Goal: Task Accomplishment & Management: Use online tool/utility

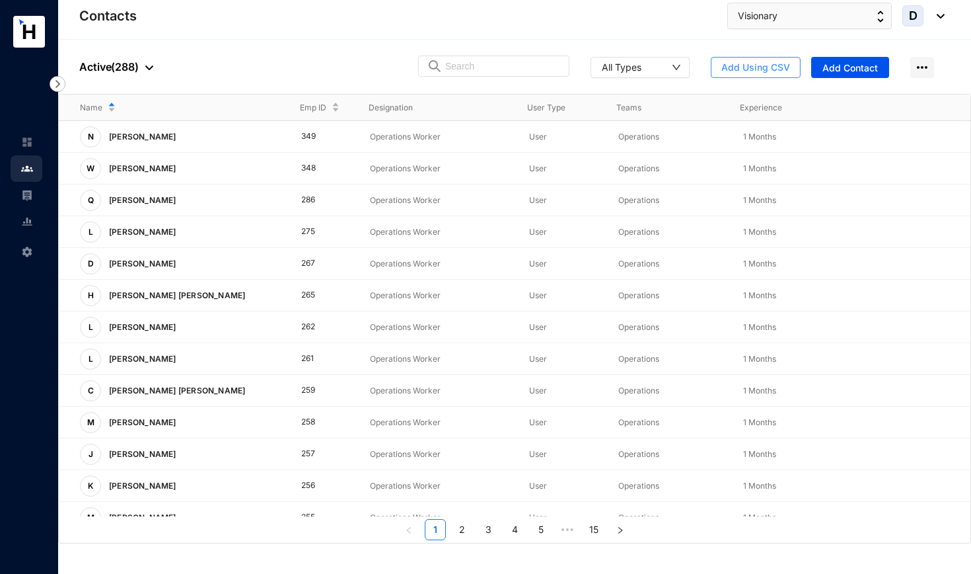
click at [749, 63] on span "Add Using CSV" at bounding box center [756, 67] width 69 height 13
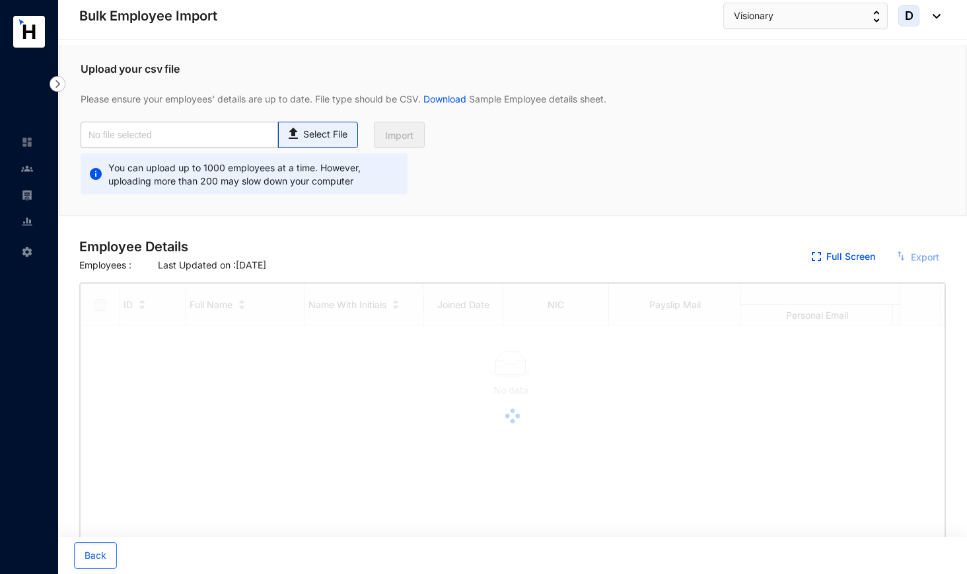
click at [344, 128] on p "Select File" at bounding box center [325, 135] width 44 height 14
click at [0, 0] on input "Select File" at bounding box center [0, 0] width 0 height 0
checkbox input "true"
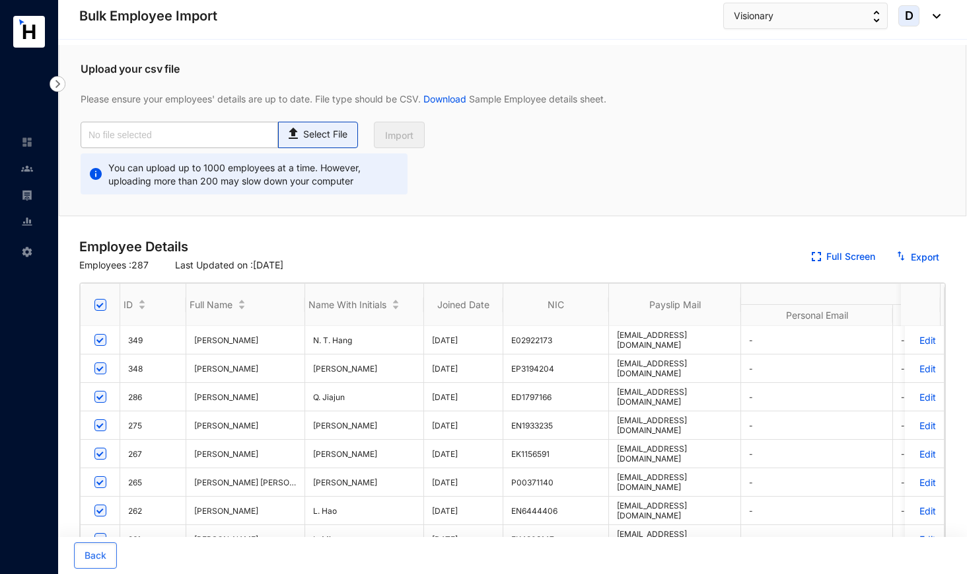
type input "Visionary Emp Data Base_August.csv"
click at [405, 131] on span "Import" at bounding box center [399, 135] width 28 height 13
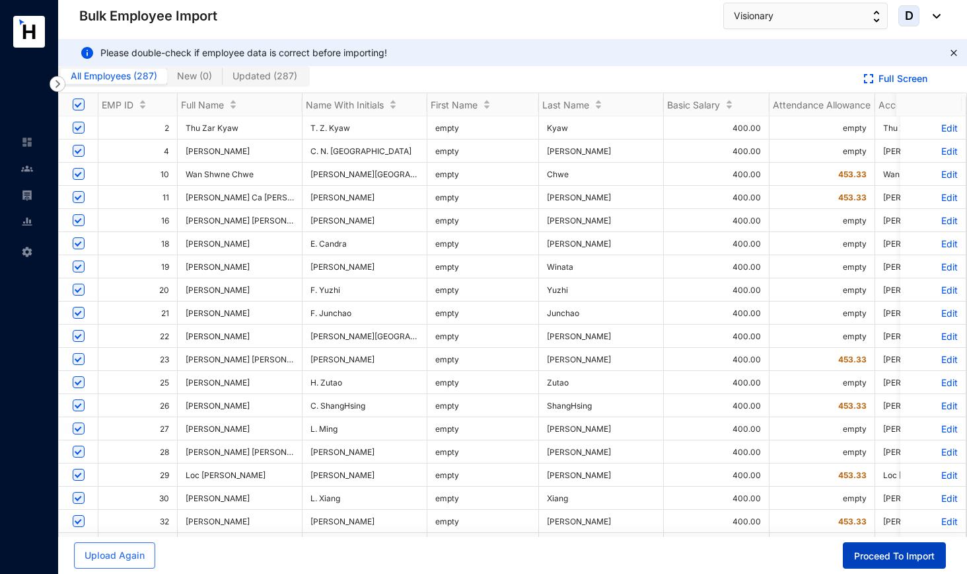
click at [870, 558] on span "Proceed To Import" at bounding box center [894, 555] width 81 height 13
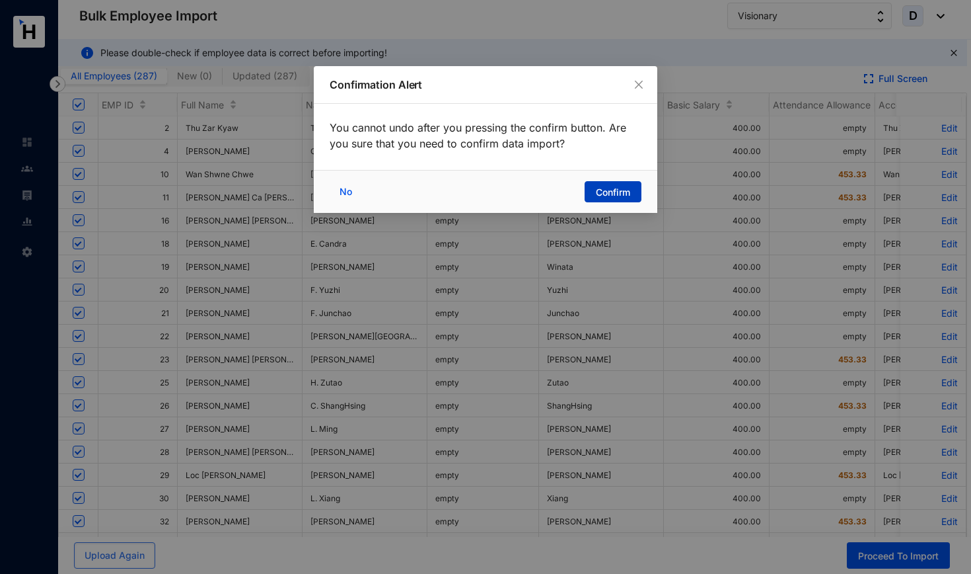
click at [609, 188] on span "Confirm" at bounding box center [613, 192] width 34 height 13
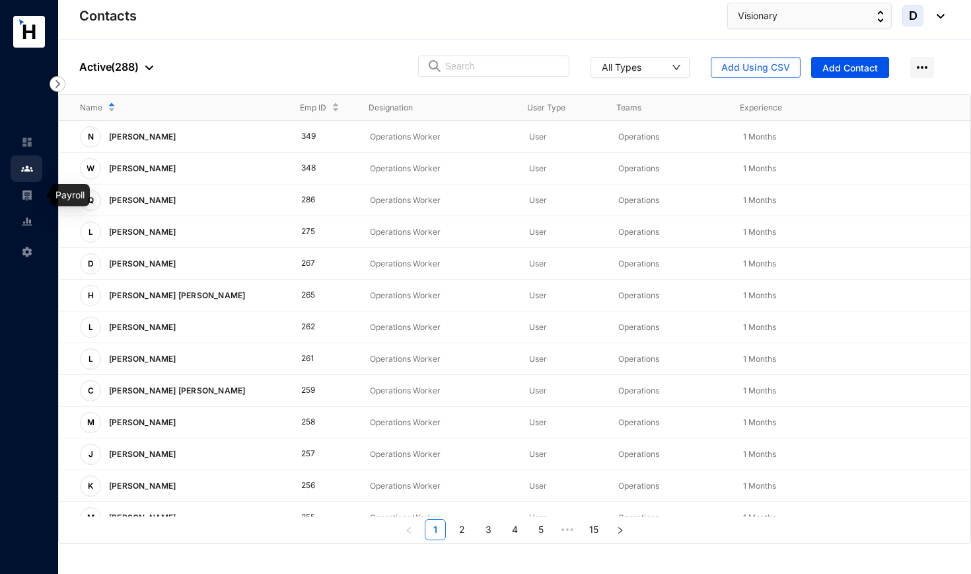
click at [31, 199] on img at bounding box center [27, 195] width 12 height 12
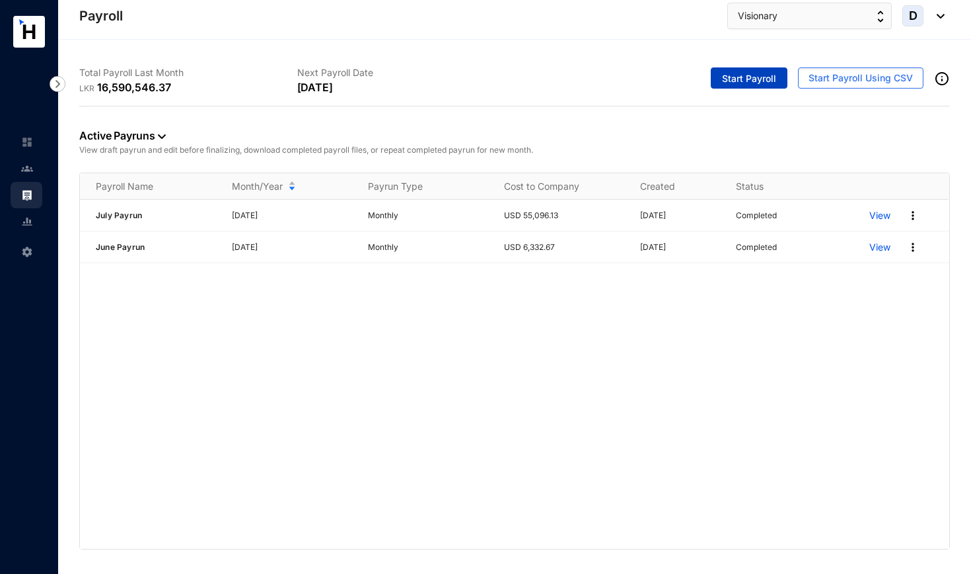
click at [752, 77] on span "Start Payroll" at bounding box center [749, 78] width 54 height 13
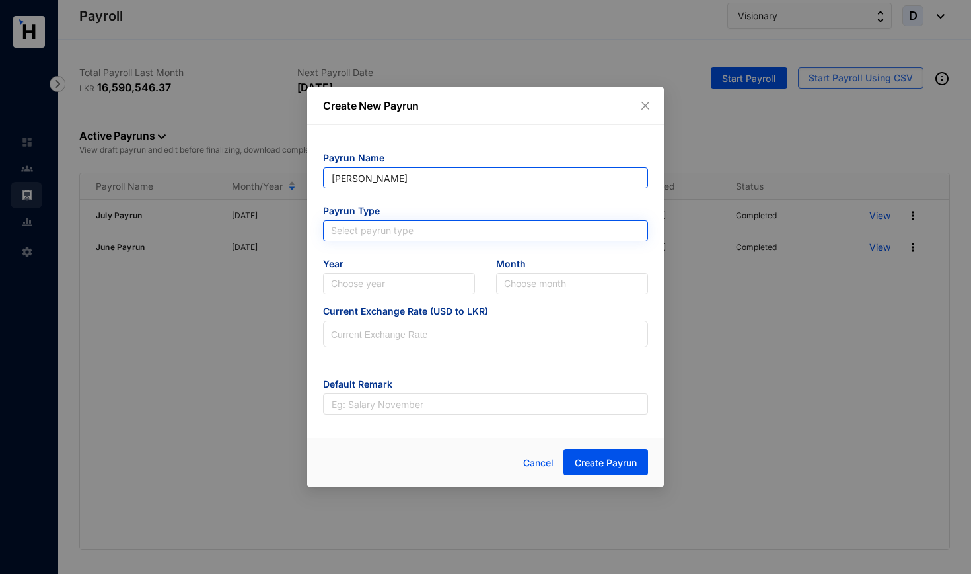
type input "[PERSON_NAME]"
click at [398, 225] on input "search" at bounding box center [485, 231] width 309 height 20
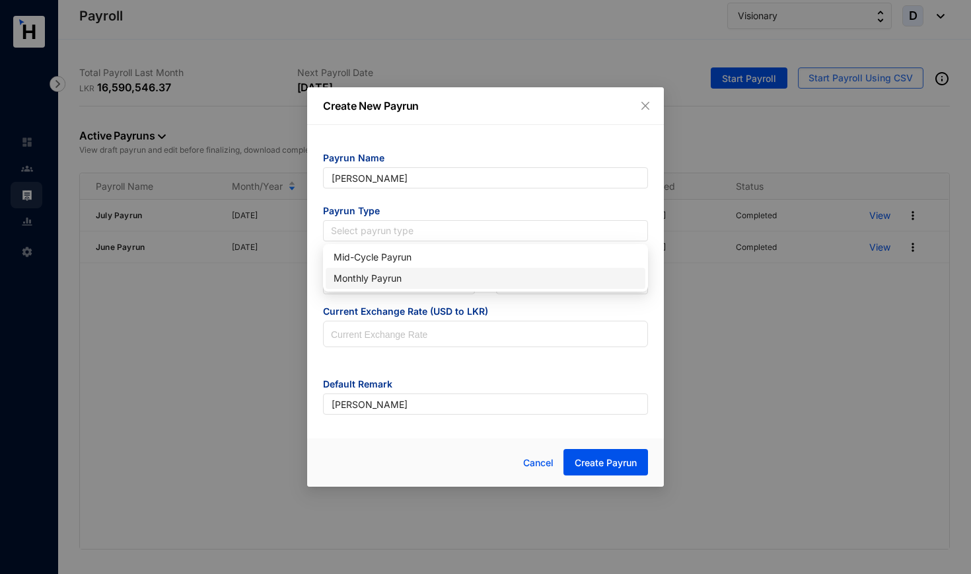
click at [391, 278] on div "Monthly Payrun" at bounding box center [486, 278] width 304 height 15
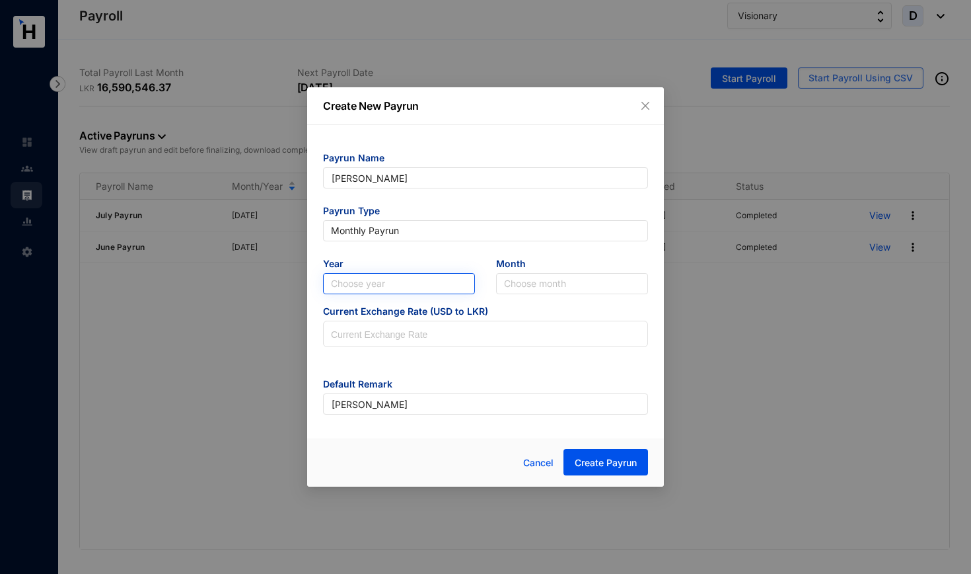
click at [391, 280] on input "search" at bounding box center [399, 284] width 136 height 20
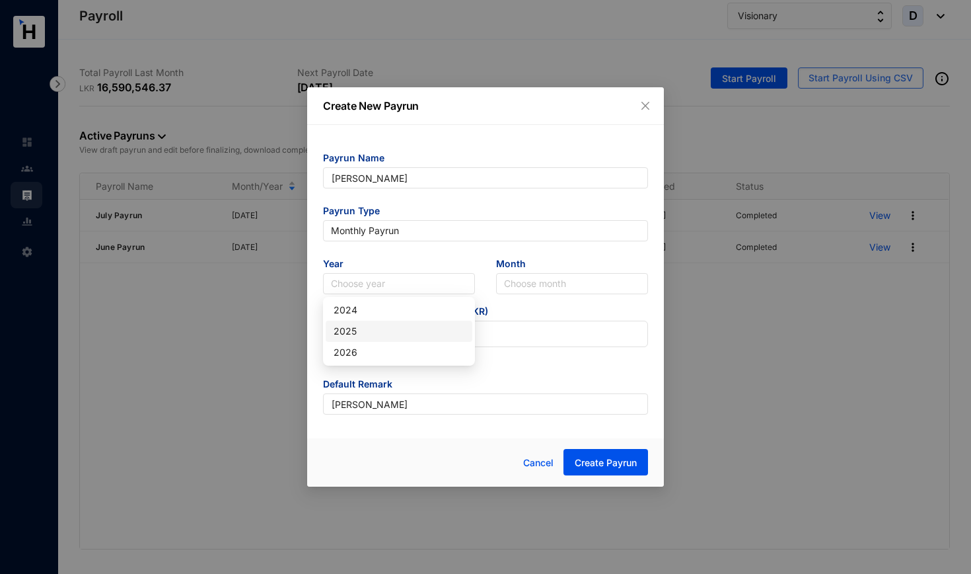
click at [374, 334] on div "2025" at bounding box center [399, 331] width 131 height 15
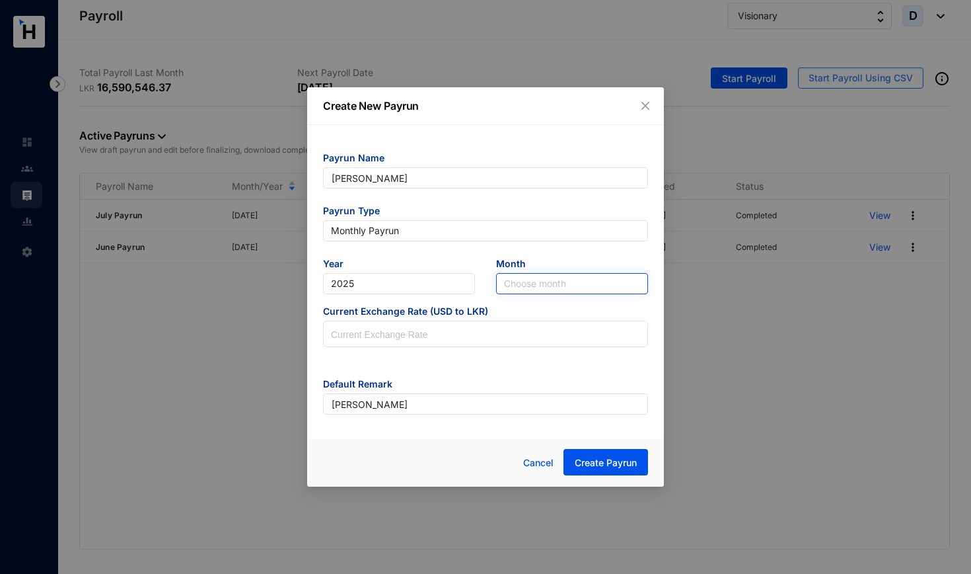
click at [516, 282] on input "search" at bounding box center [572, 284] width 136 height 20
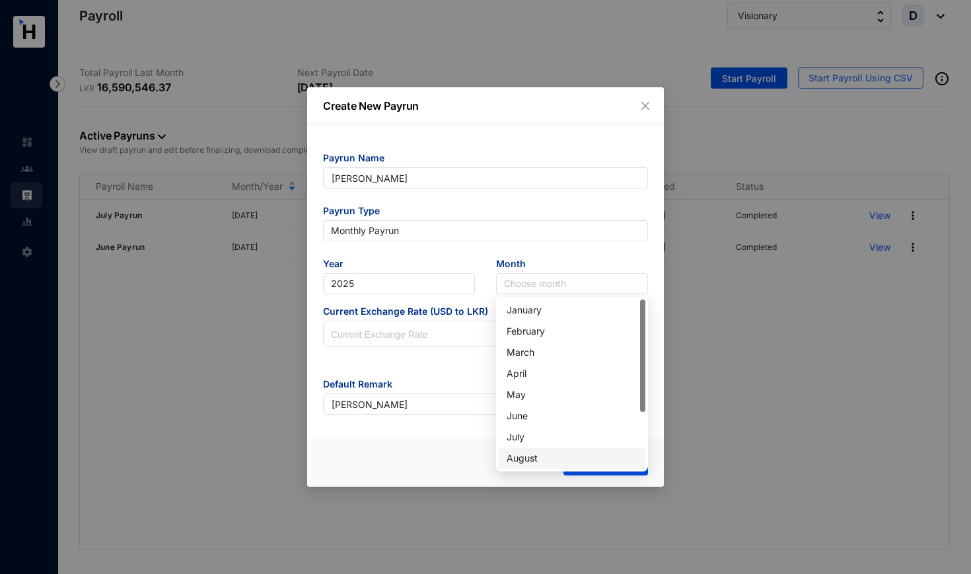
click at [533, 458] on div "August" at bounding box center [572, 458] width 131 height 15
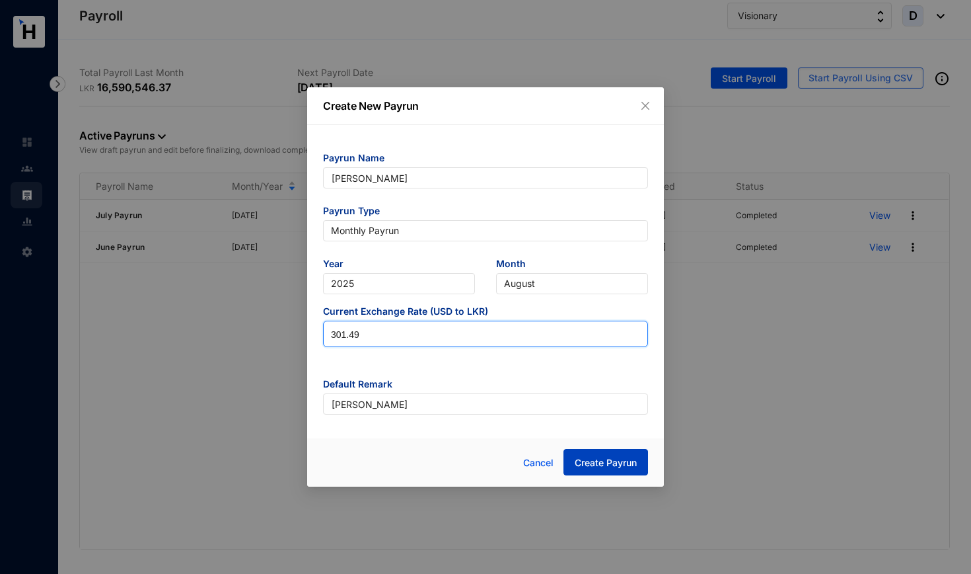
type input "301.49"
click at [596, 468] on span "Create Payrun" at bounding box center [606, 462] width 62 height 13
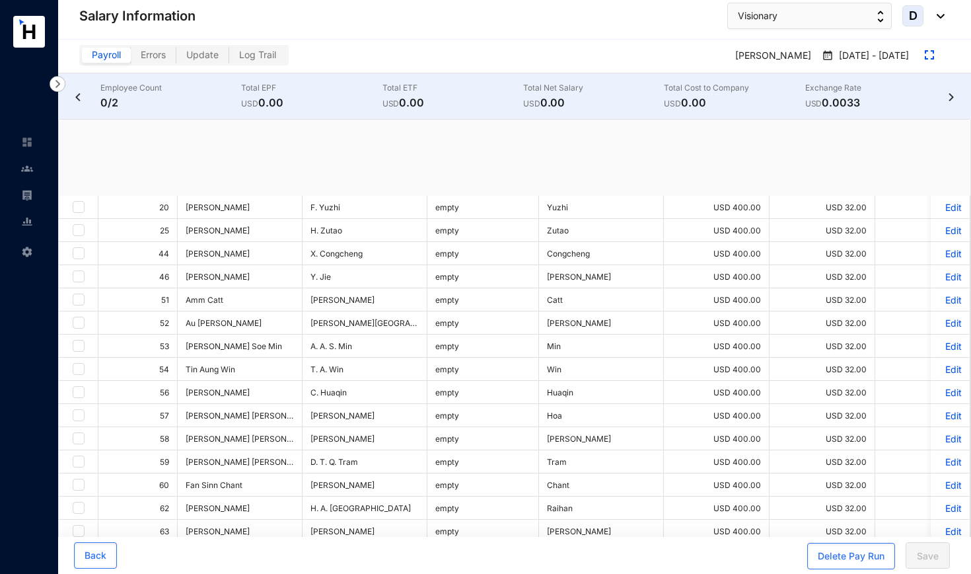
checkbox input "true"
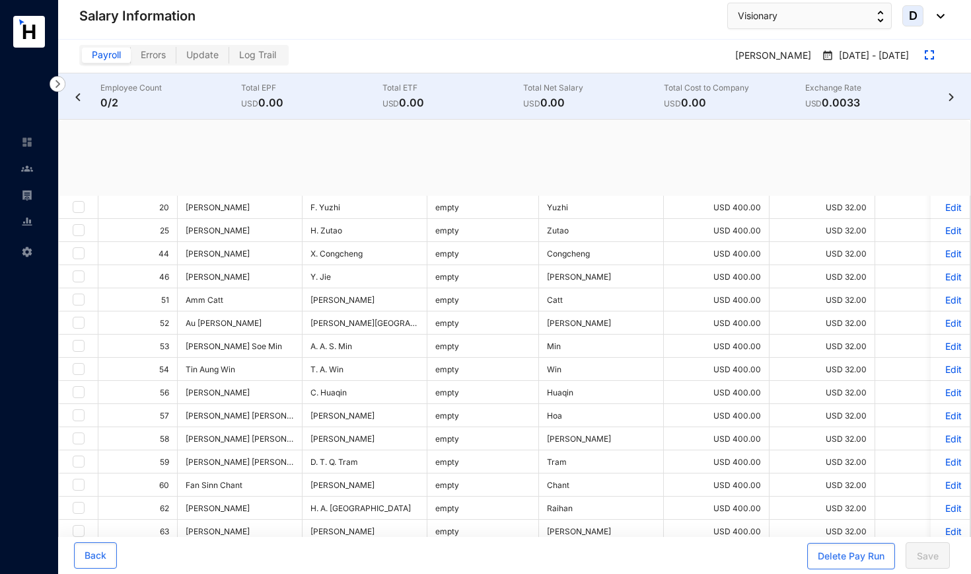
checkbox input "true"
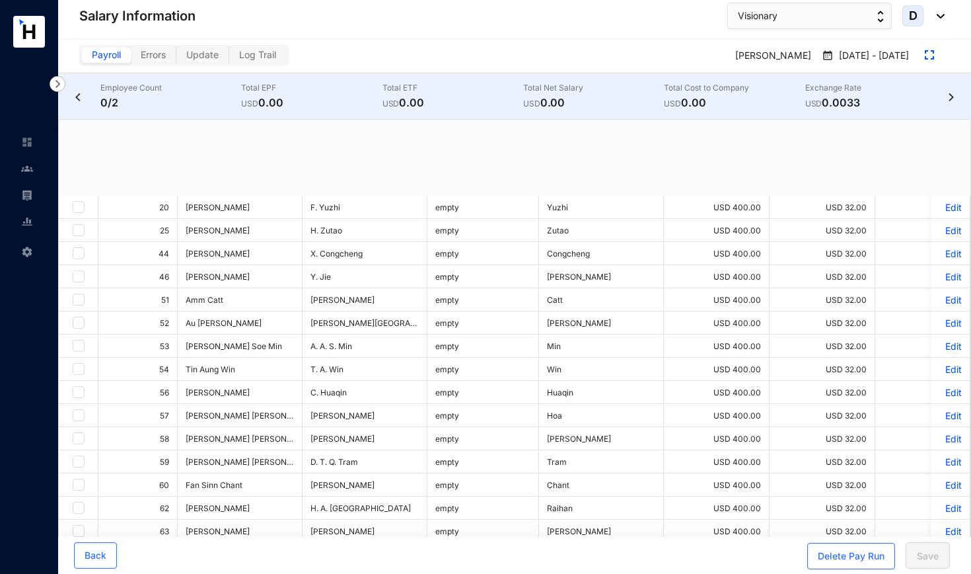
checkbox input "true"
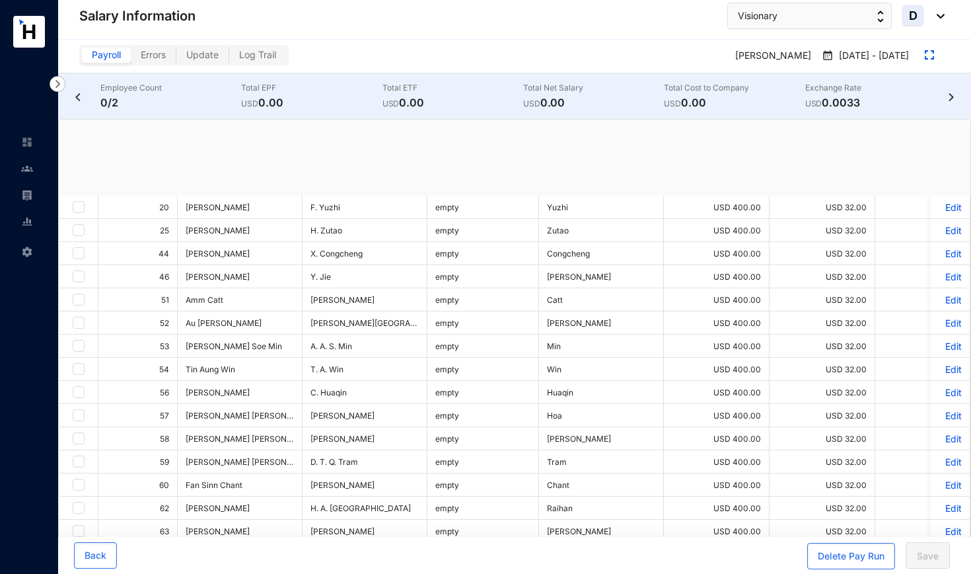
checkbox input "true"
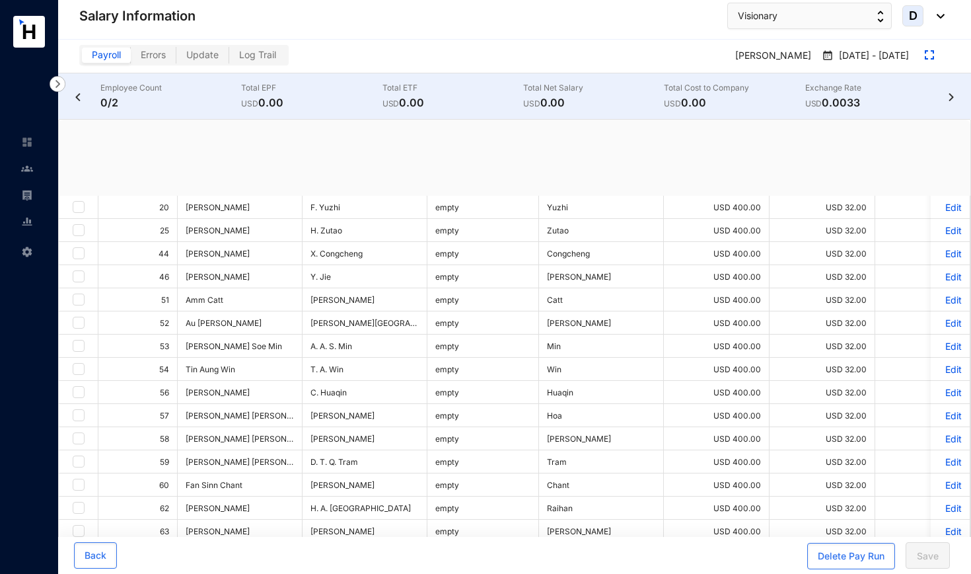
checkbox input "true"
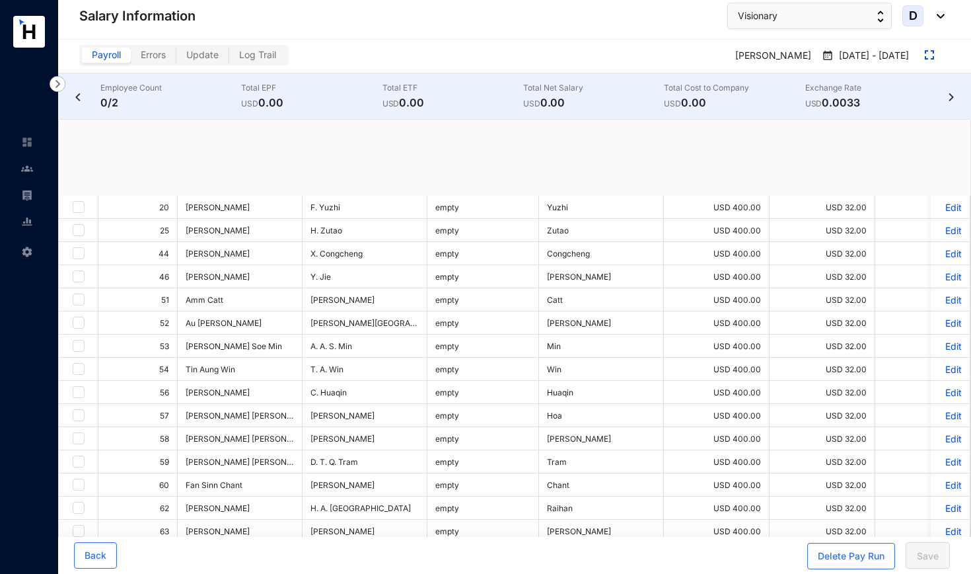
checkbox input "true"
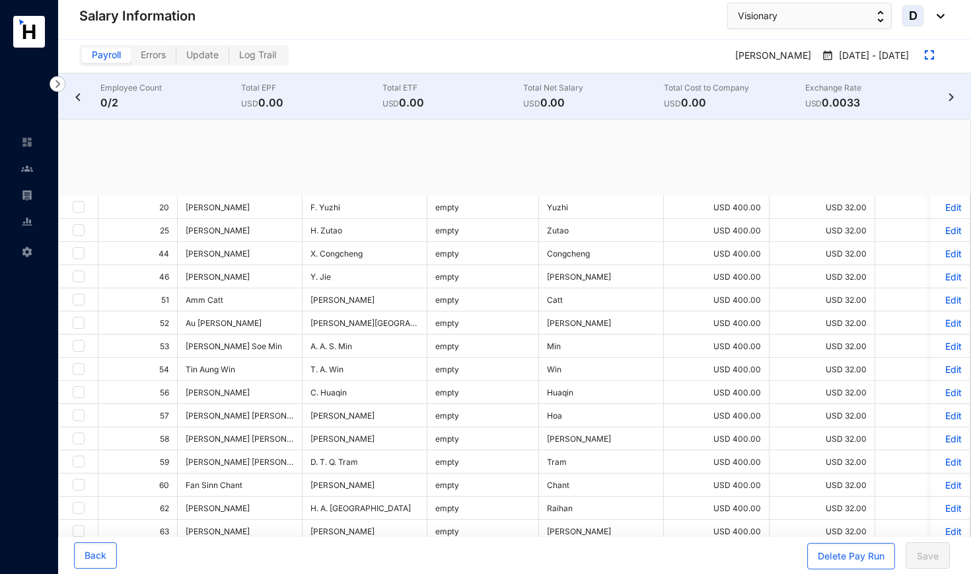
checkbox input "true"
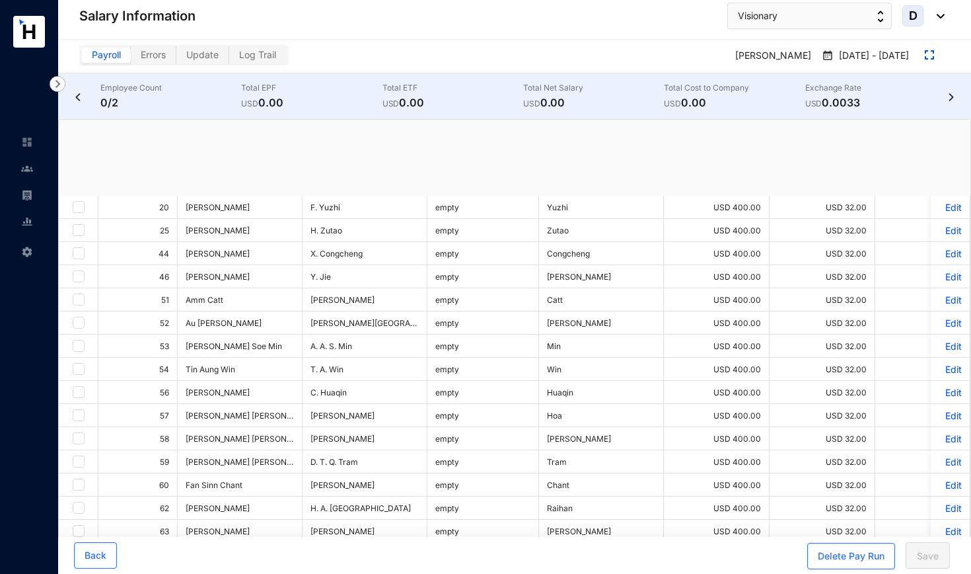
checkbox input "true"
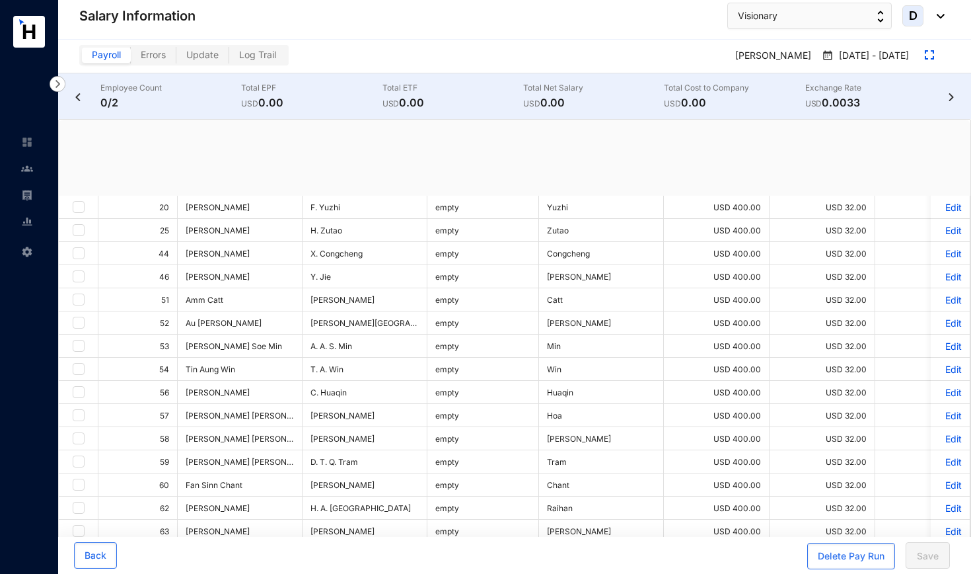
checkbox input "true"
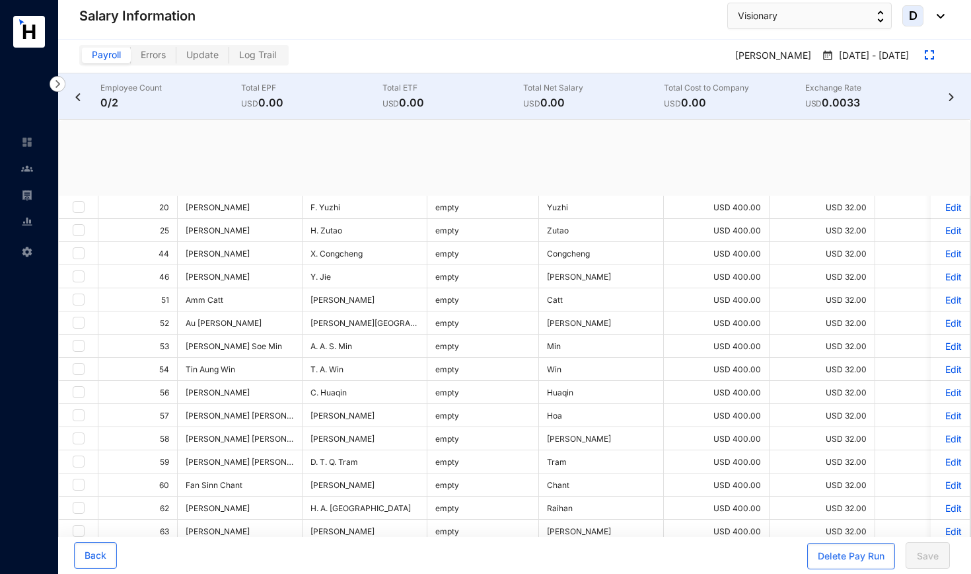
checkbox input "true"
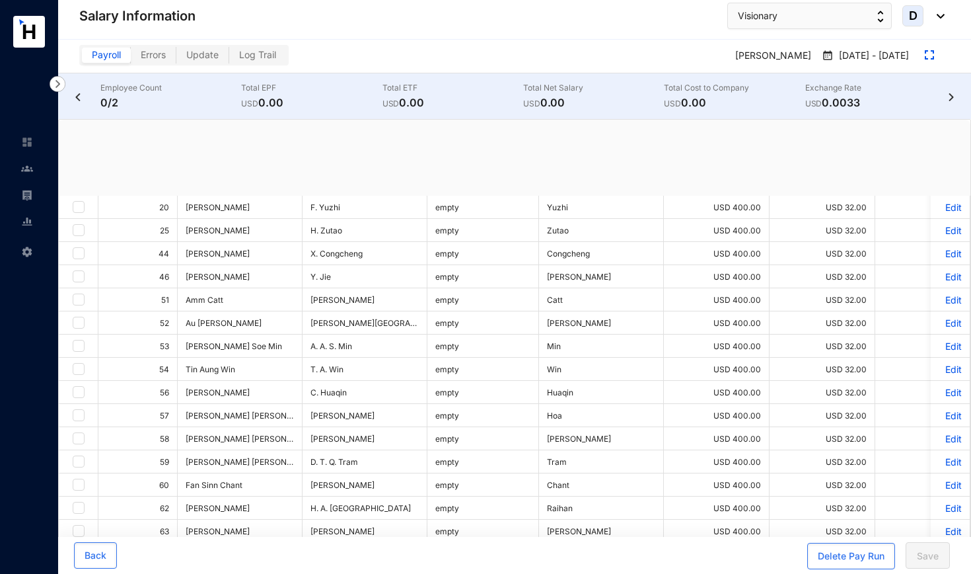
checkbox input "true"
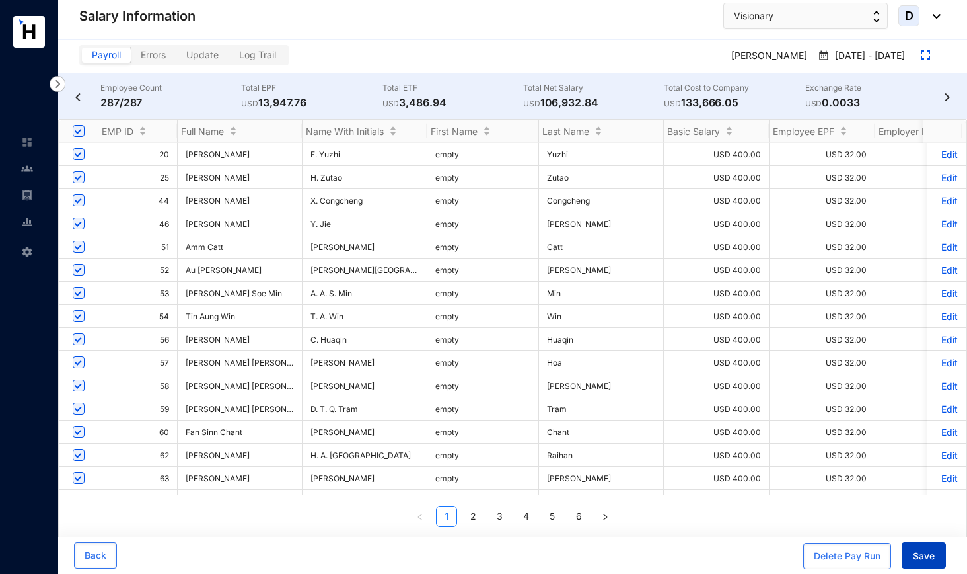
click at [919, 552] on span "Save" at bounding box center [924, 555] width 22 height 13
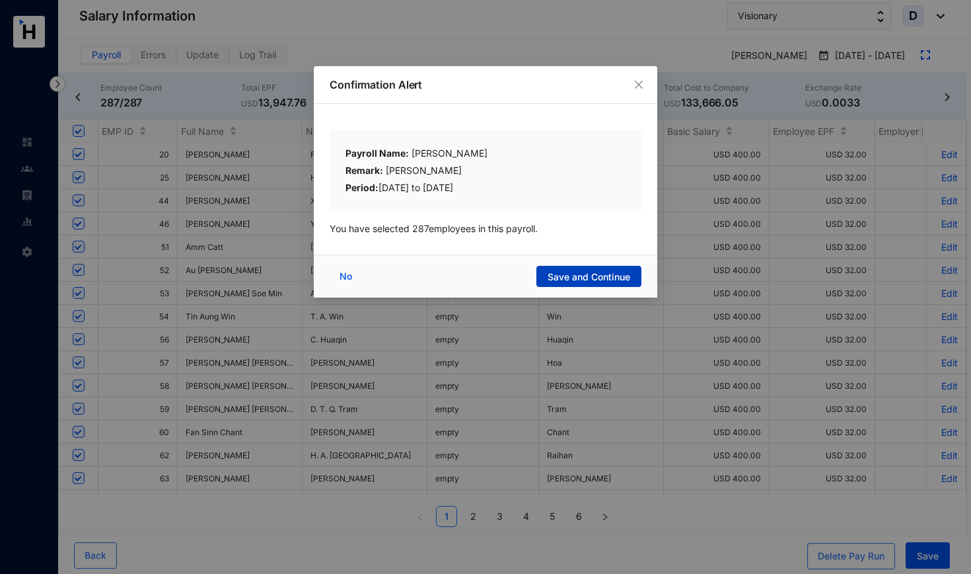
click at [585, 274] on span "Save and Continue" at bounding box center [589, 276] width 83 height 13
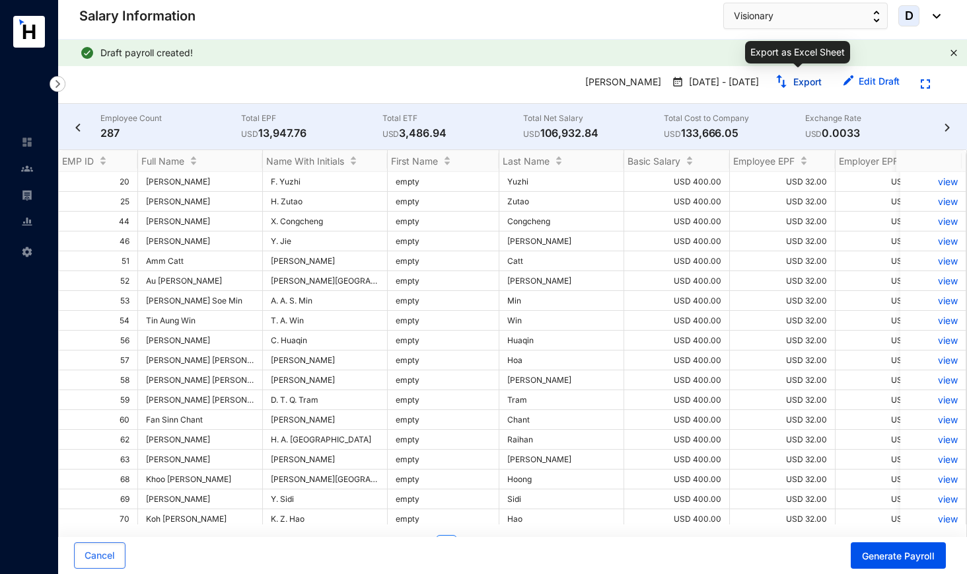
click at [804, 81] on link "Export" at bounding box center [808, 81] width 28 height 11
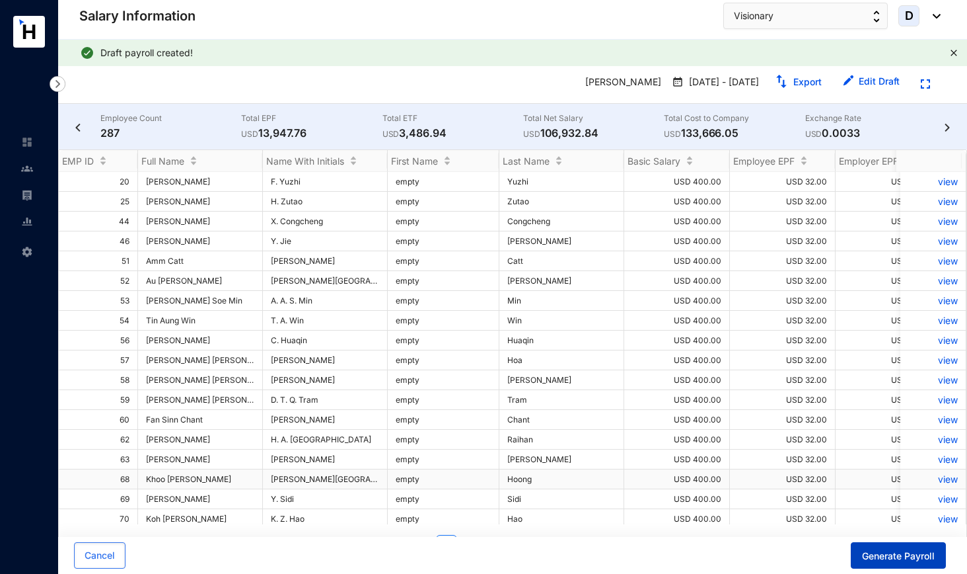
click at [892, 553] on span "Generate Payroll" at bounding box center [898, 555] width 73 height 13
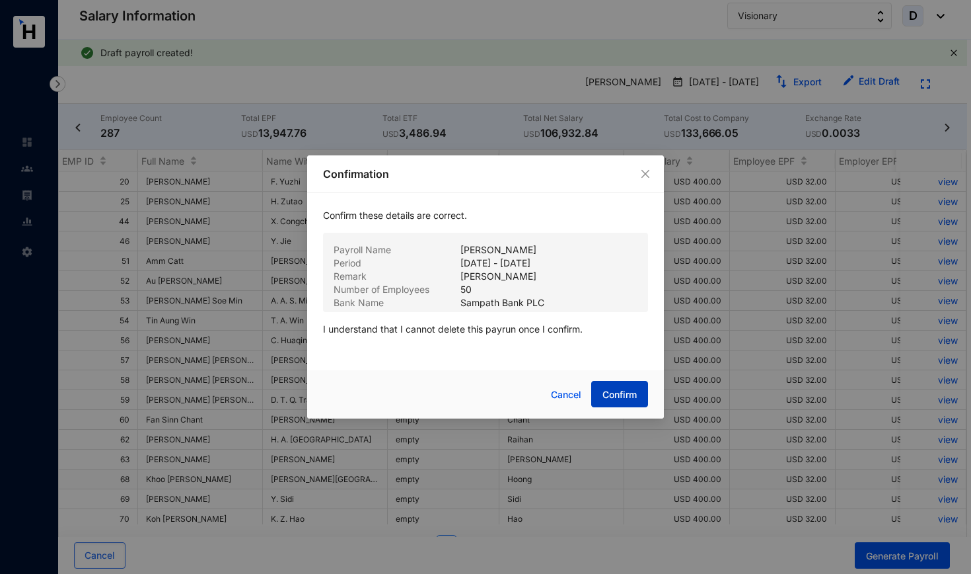
click at [639, 394] on button "Confirm" at bounding box center [619, 394] width 57 height 26
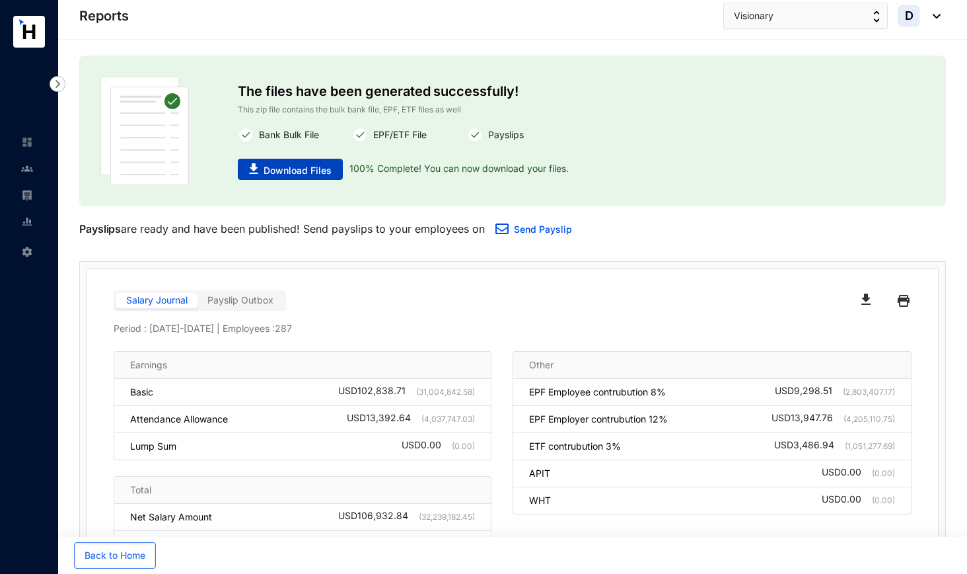
click at [315, 172] on span "Download Files" at bounding box center [298, 170] width 68 height 13
click at [26, 149] on link at bounding box center [37, 141] width 33 height 13
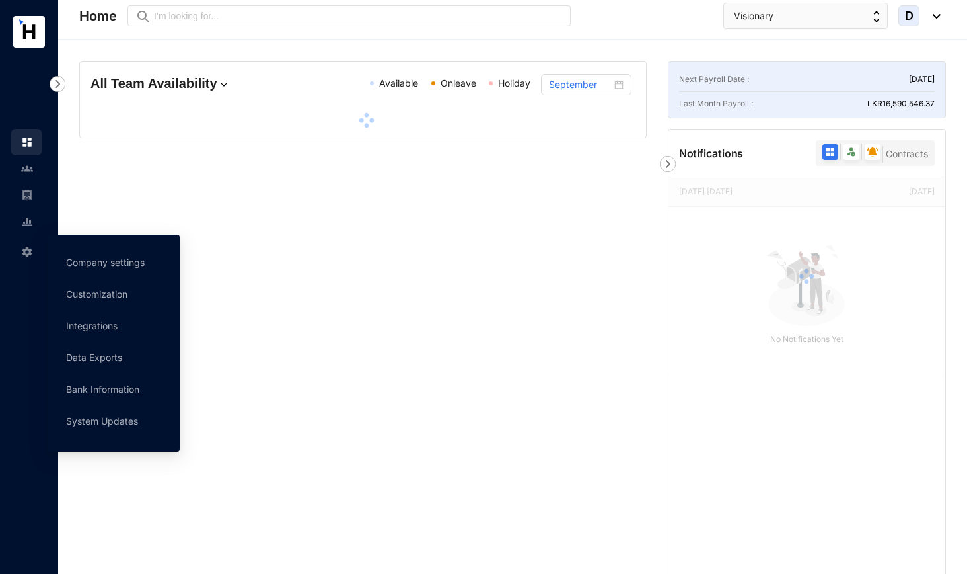
click at [30, 252] on img at bounding box center [27, 252] width 12 height 12
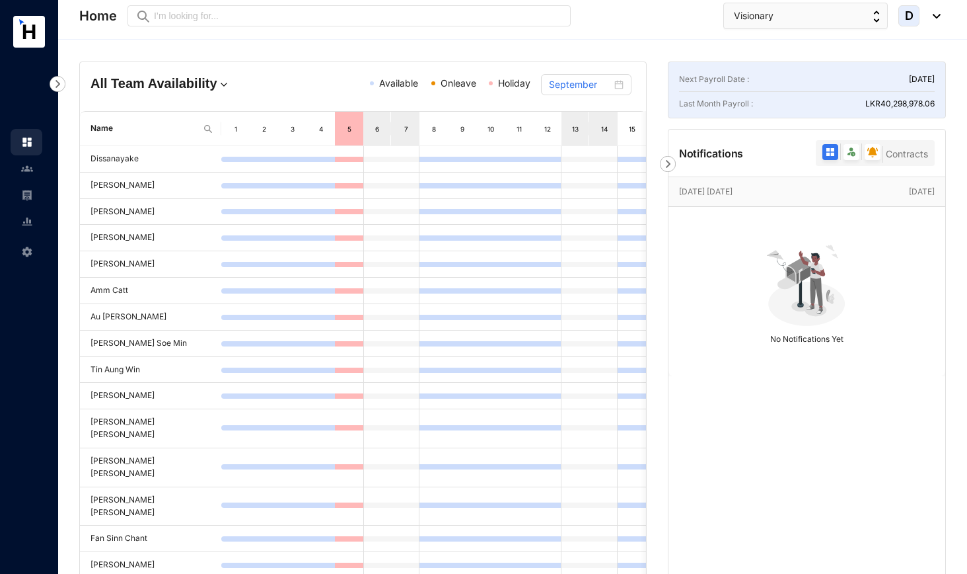
click at [29, 249] on icon at bounding box center [28, 249] width 7 height 0
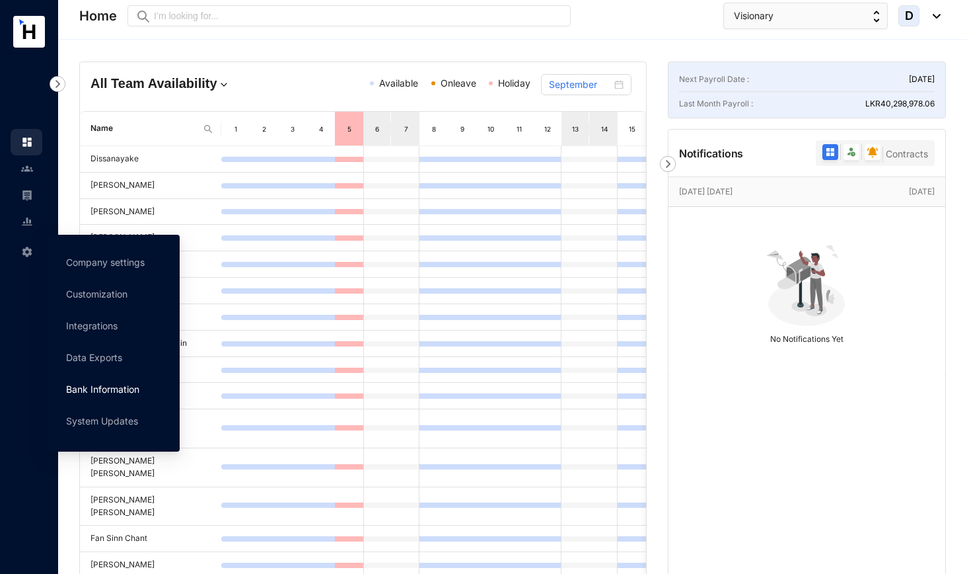
click at [108, 386] on link "Bank Information" at bounding box center [102, 388] width 73 height 11
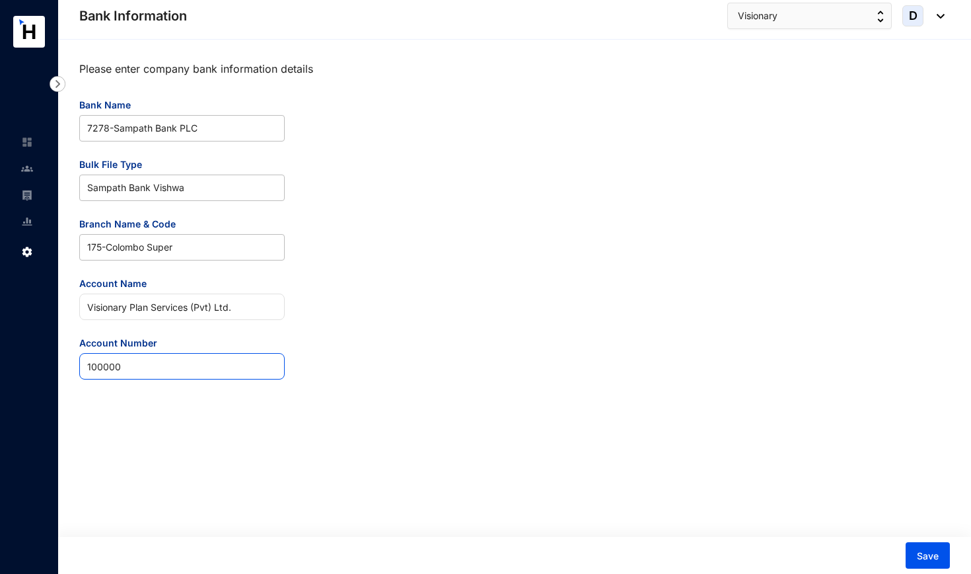
drag, startPoint x: 169, startPoint y: 368, endPoint x: 57, endPoint y: 367, distance: 111.0
click at [57, 367] on div "Bank Information Settings Bank Information Visionary D Please enter company ban…" at bounding box center [485, 287] width 971 height 574
paste input "517570258968"
type input "517570258968"
click at [930, 556] on span "Save" at bounding box center [928, 555] width 22 height 13
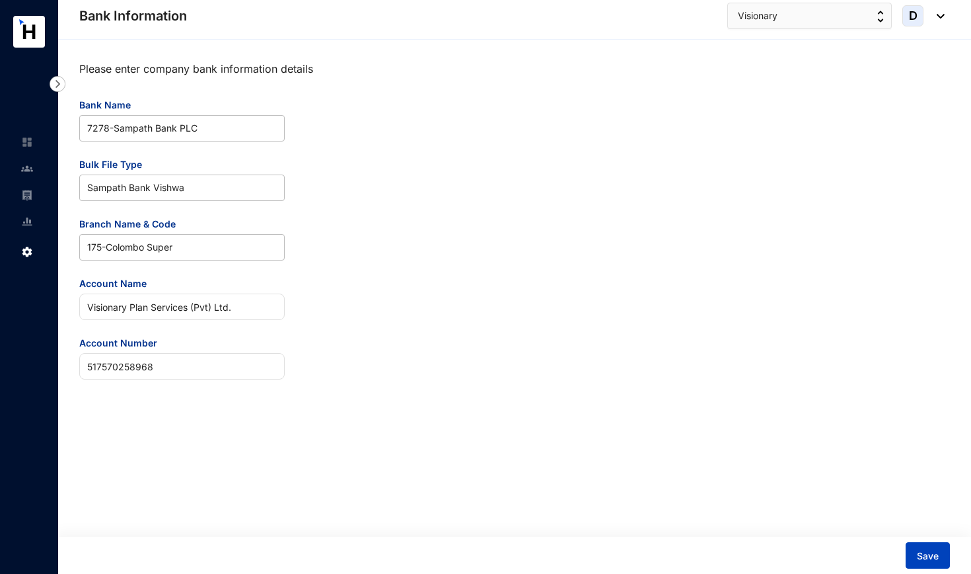
click at [942, 557] on button "Save" at bounding box center [928, 555] width 44 height 26
click at [26, 143] on img at bounding box center [27, 142] width 12 height 12
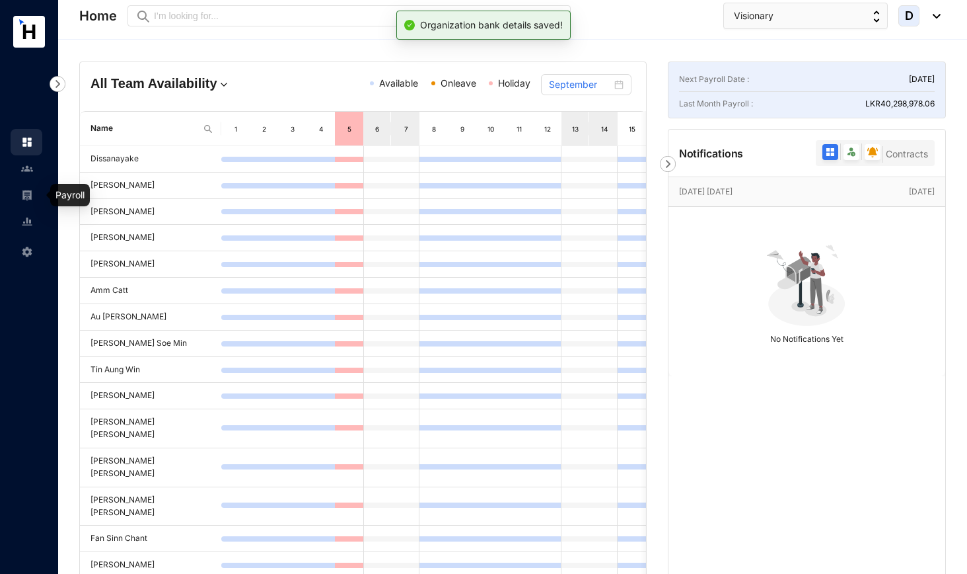
click at [29, 192] on img at bounding box center [27, 195] width 12 height 12
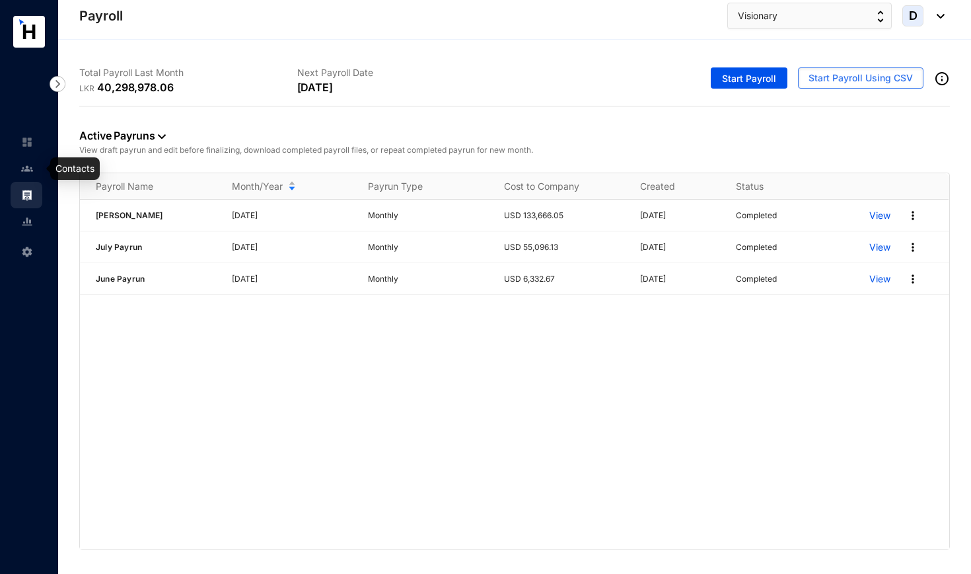
click at [28, 170] on img at bounding box center [27, 169] width 12 height 12
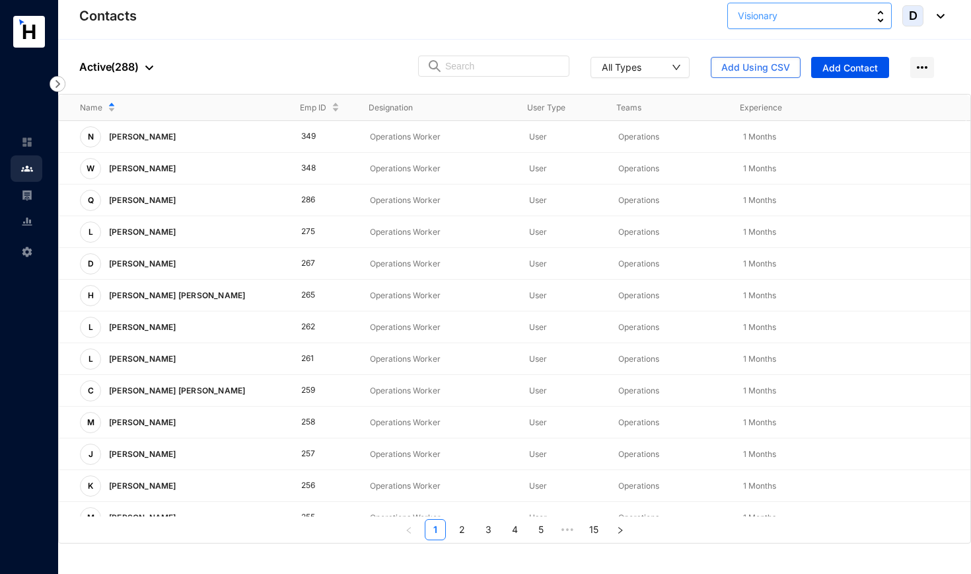
click at [758, 11] on span "Visionary" at bounding box center [758, 16] width 40 height 15
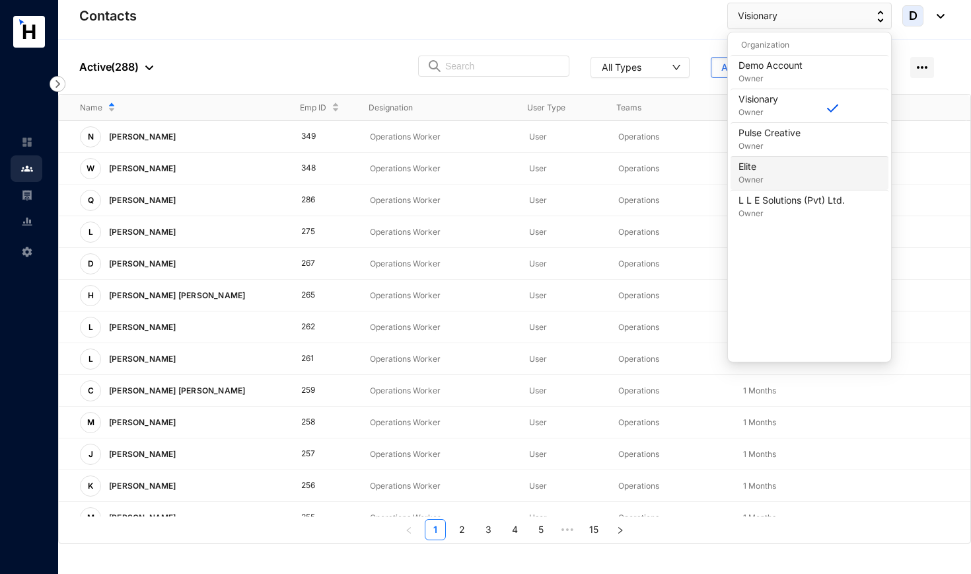
click at [765, 170] on div "Elite Owner" at bounding box center [810, 173] width 142 height 26
